Goal: Task Accomplishment & Management: Use online tool/utility

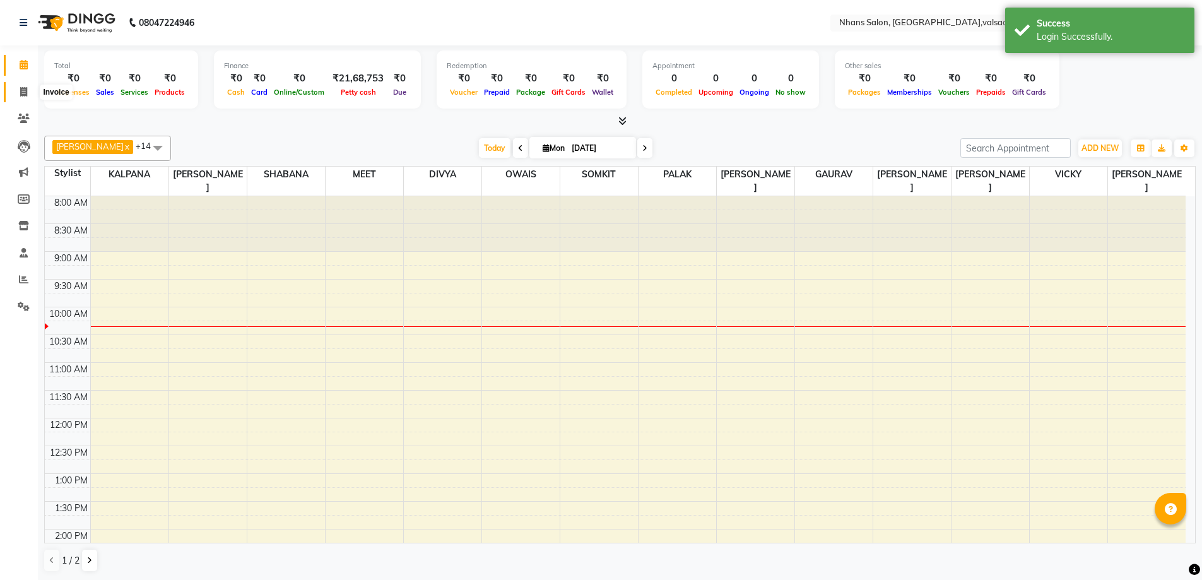
click at [15, 88] on span at bounding box center [24, 92] width 22 height 15
select select "3706"
select select "service"
